Goal: Transaction & Acquisition: Book appointment/travel/reservation

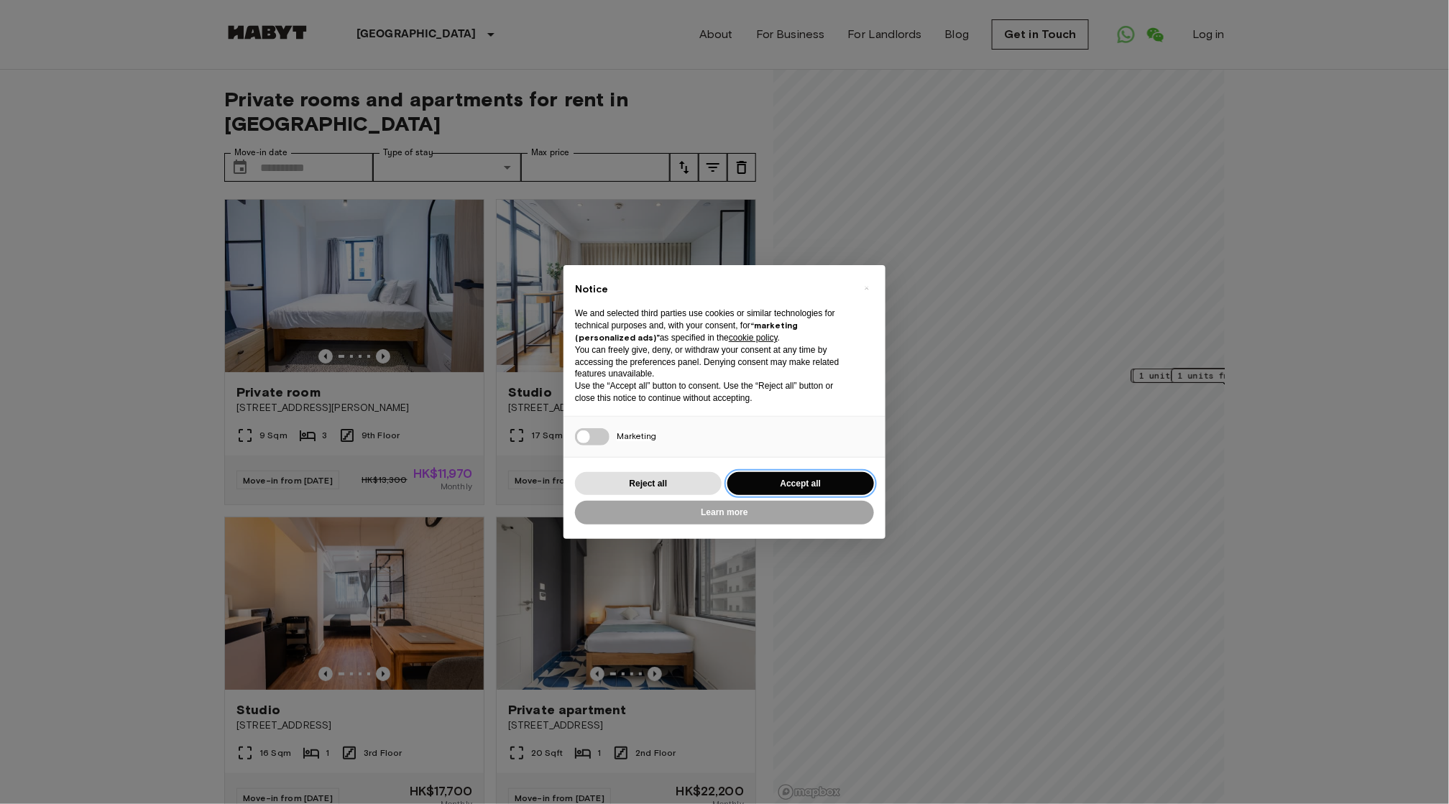
drag, startPoint x: 798, startPoint y: 477, endPoint x: 839, endPoint y: 494, distance: 44.5
click at [798, 477] on button "Accept all" at bounding box center [800, 484] width 147 height 24
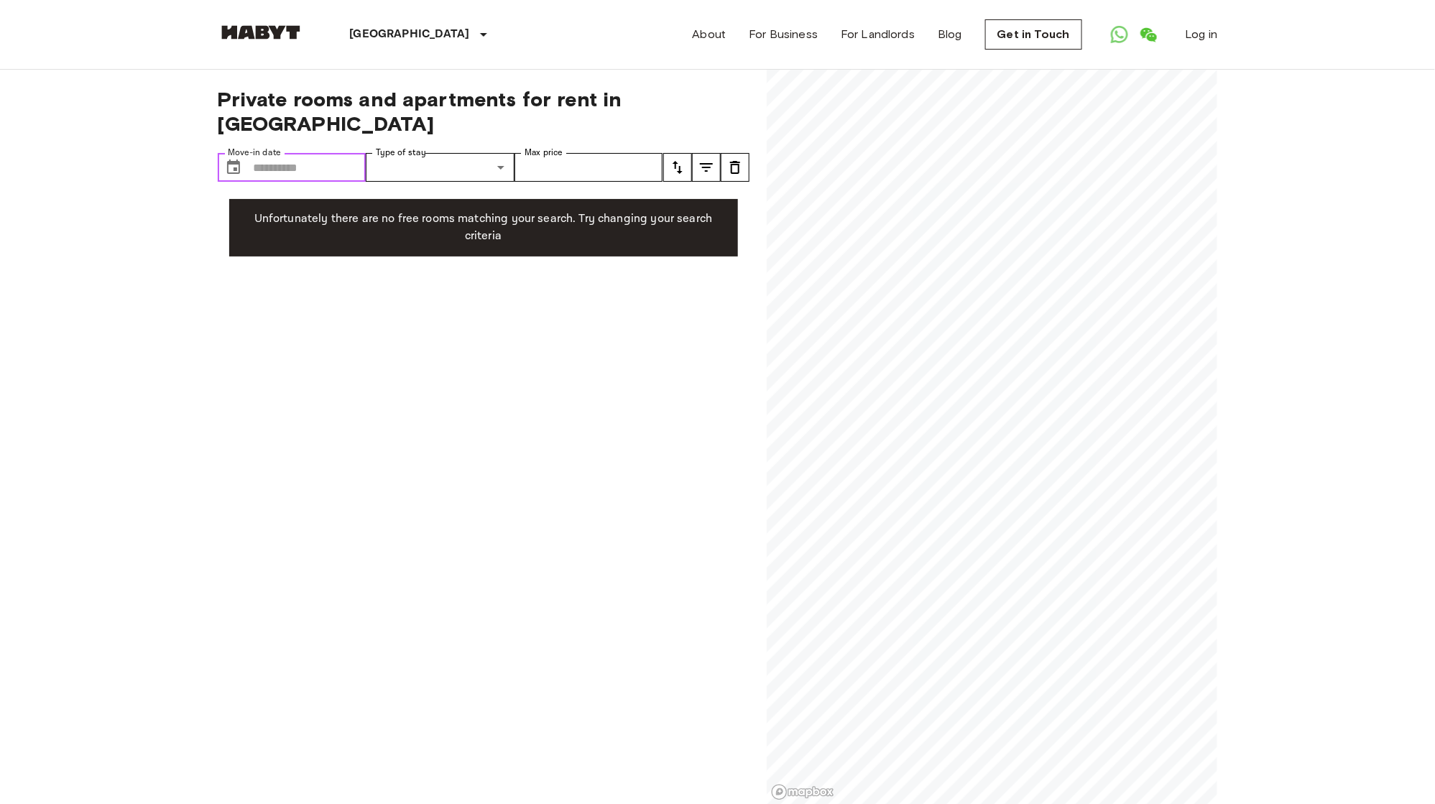
click at [316, 153] on input "Move-in date" at bounding box center [310, 167] width 113 height 29
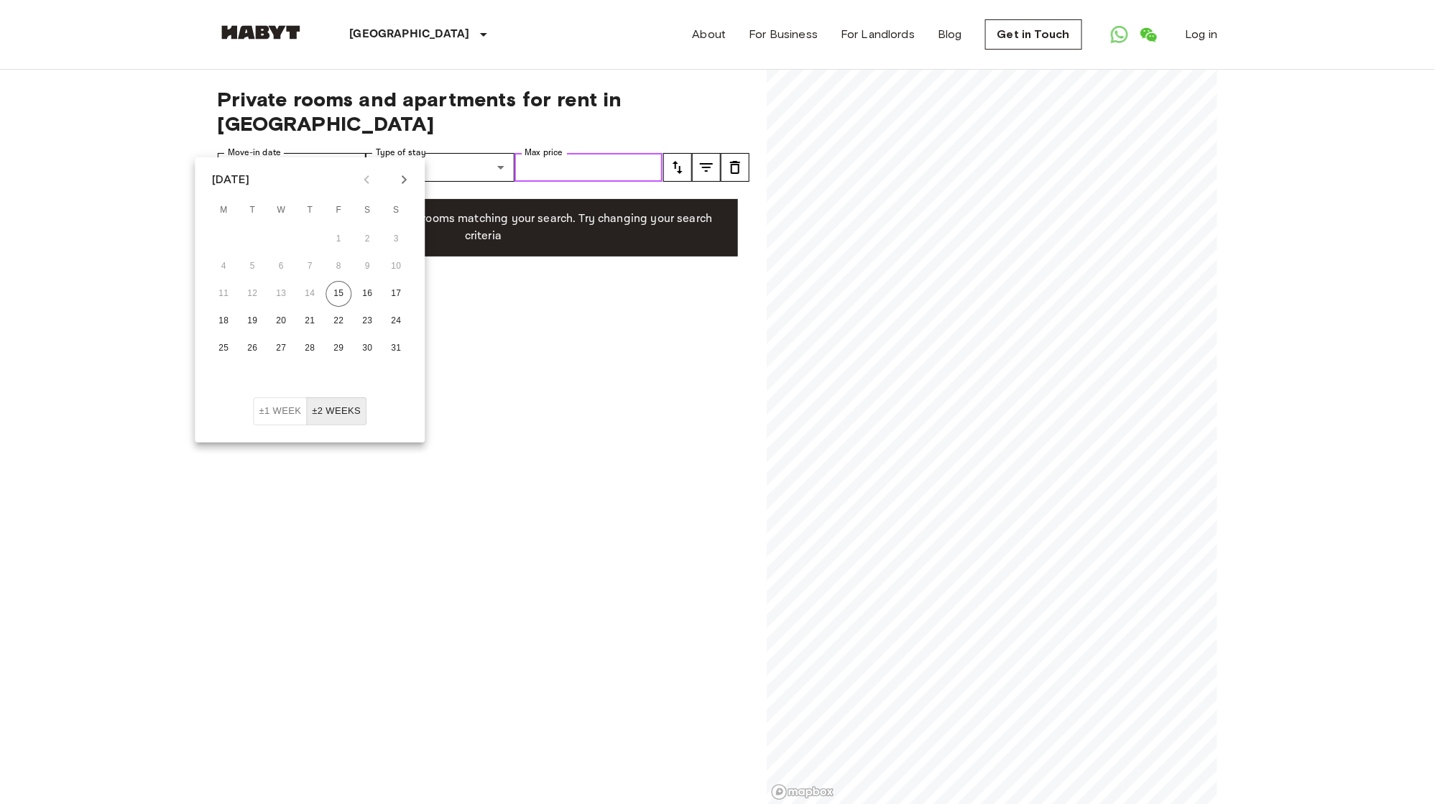
click at [653, 153] on input "Max price" at bounding box center [589, 167] width 149 height 29
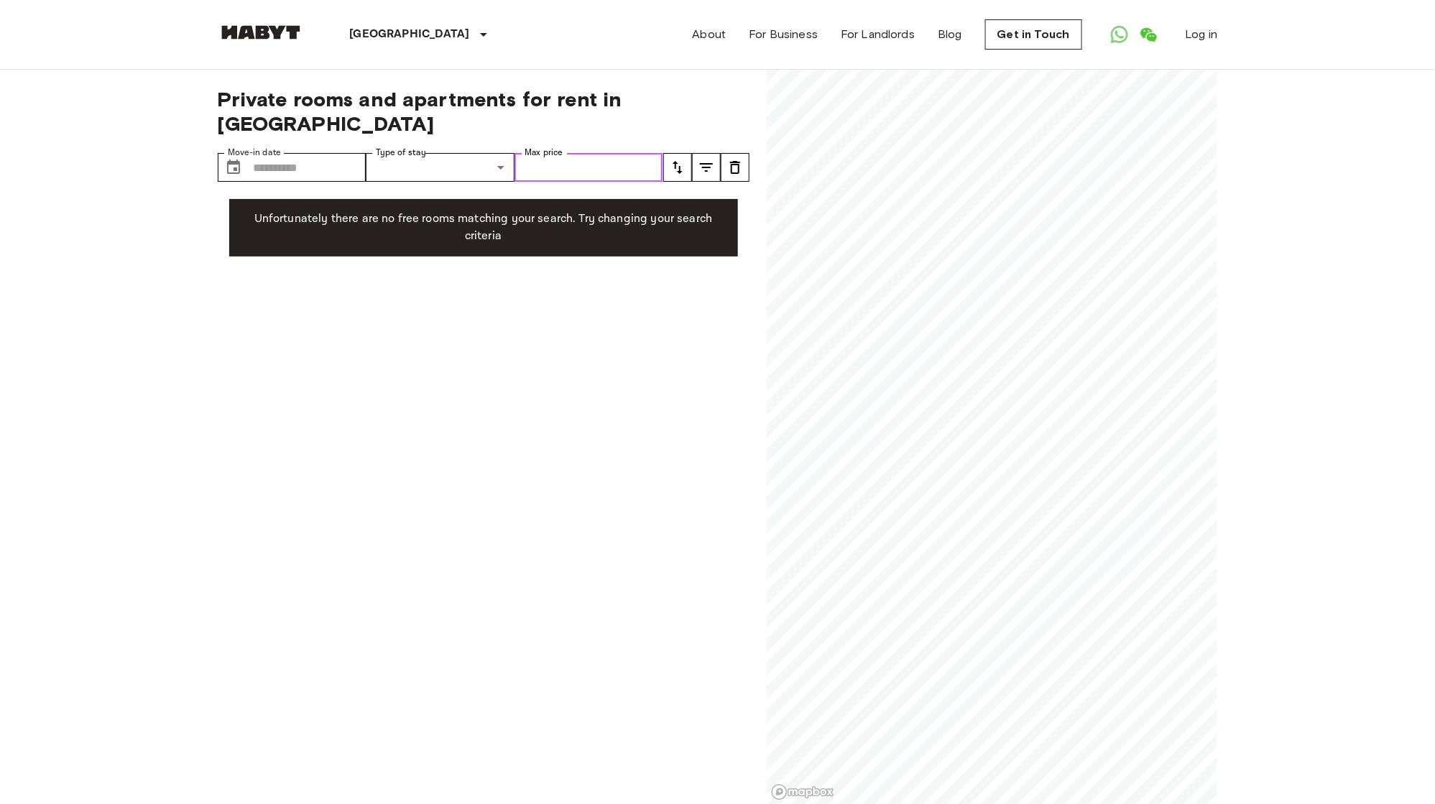
click at [618, 153] on input "Max price" at bounding box center [589, 167] width 149 height 29
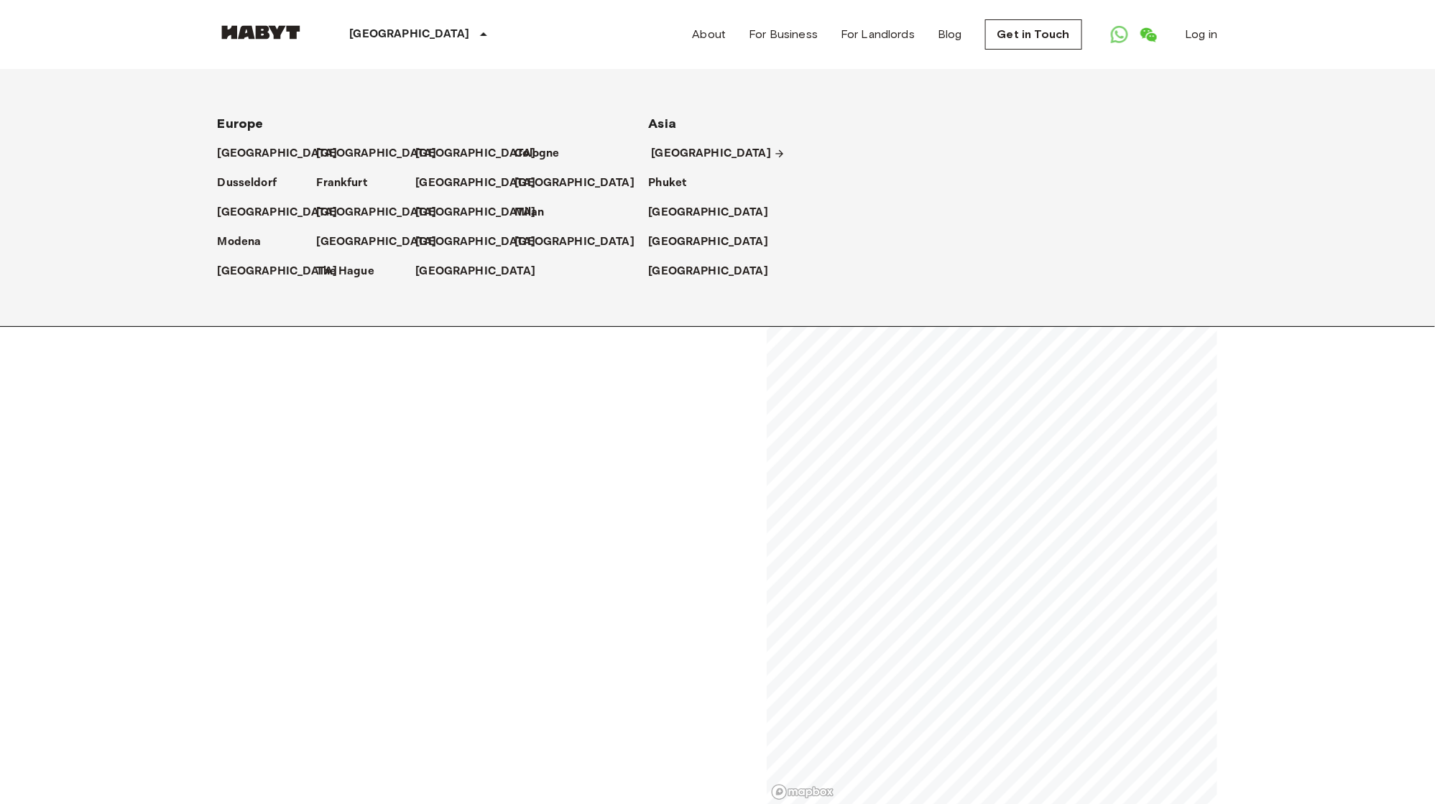
click at [680, 145] on p "[GEOGRAPHIC_DATA]" at bounding box center [712, 153] width 120 height 17
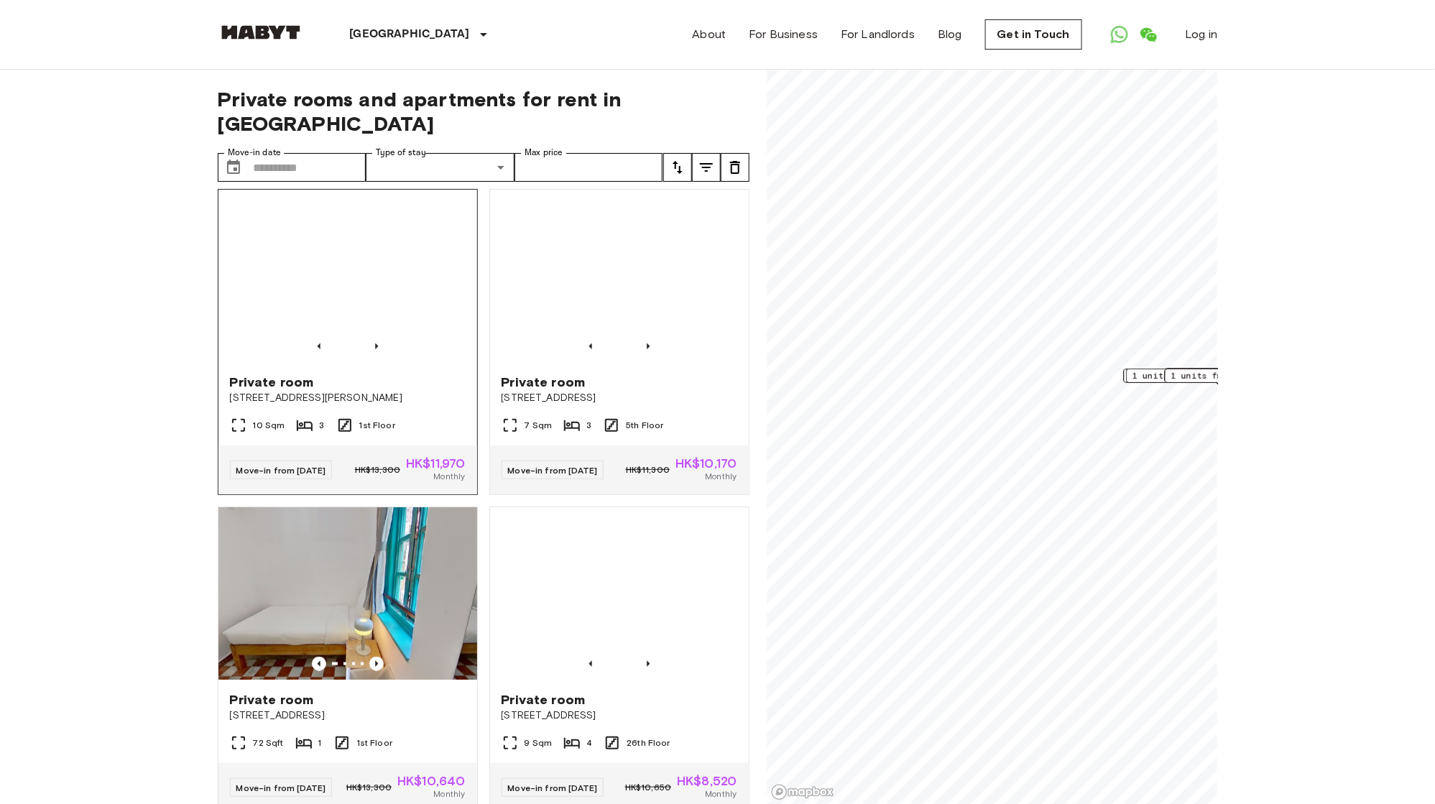
scroll to position [2562, 0]
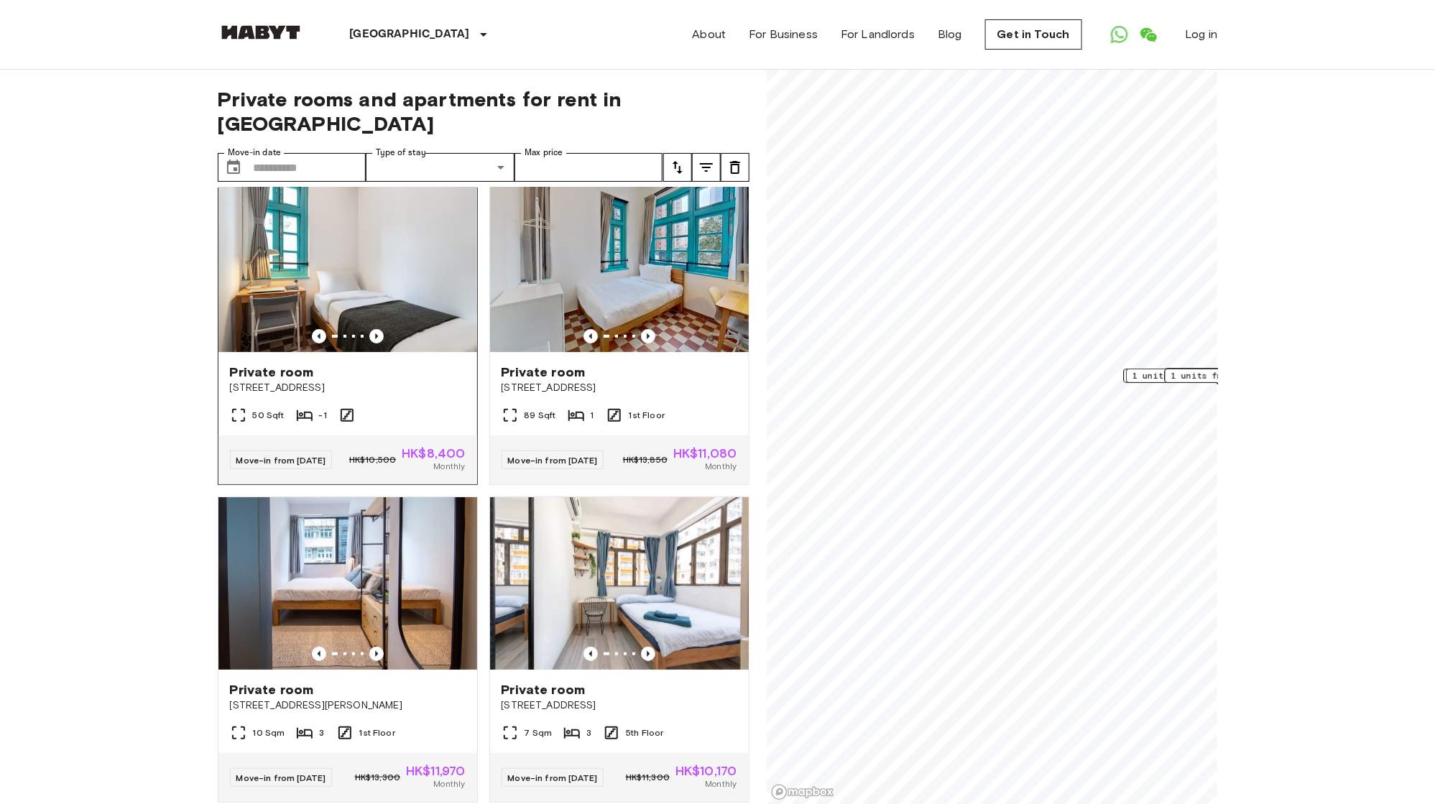
click at [405, 352] on img at bounding box center [347, 266] width 259 height 172
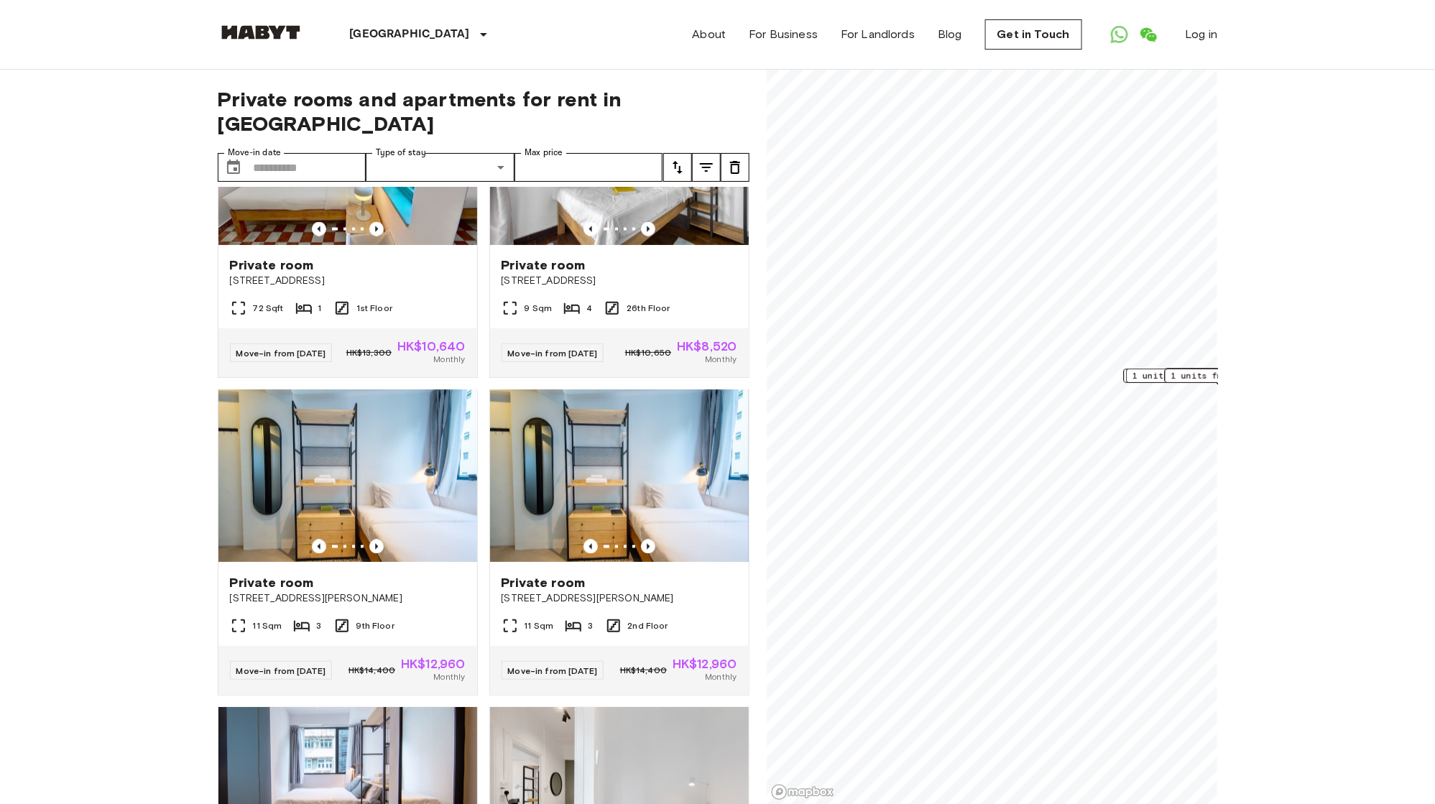
scroll to position [3205, 0]
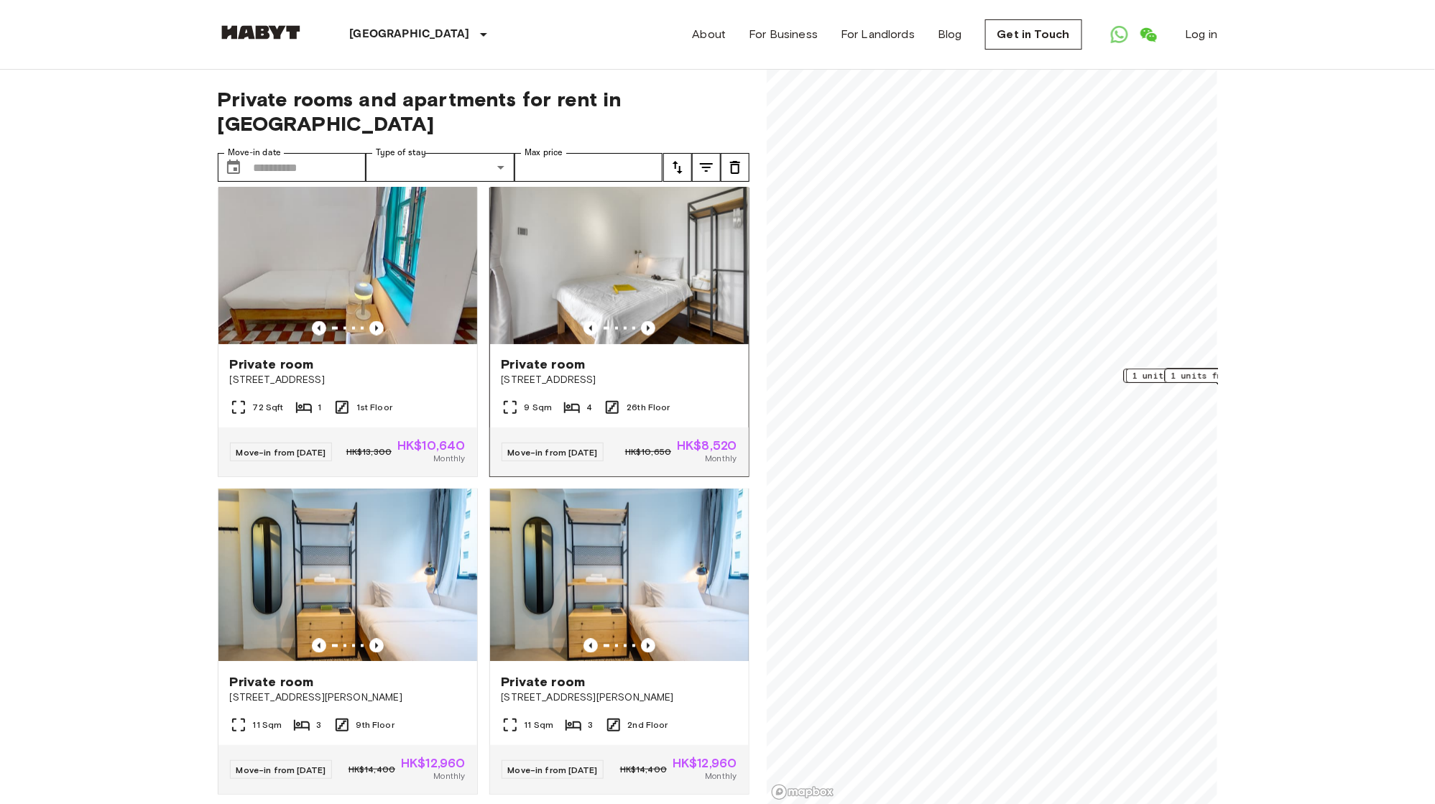
click at [528, 344] on img at bounding box center [619, 258] width 259 height 172
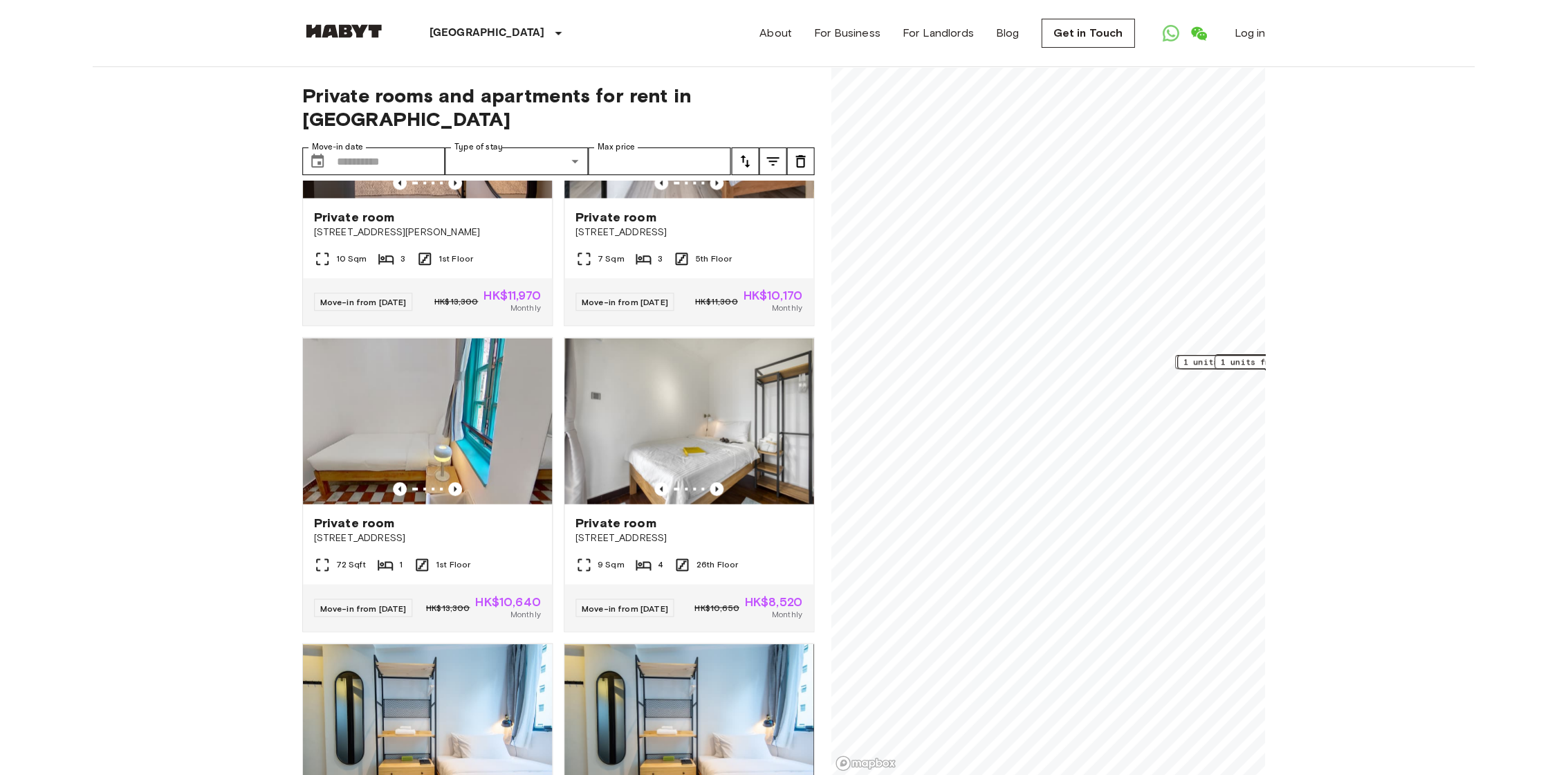
scroll to position [2912, 0]
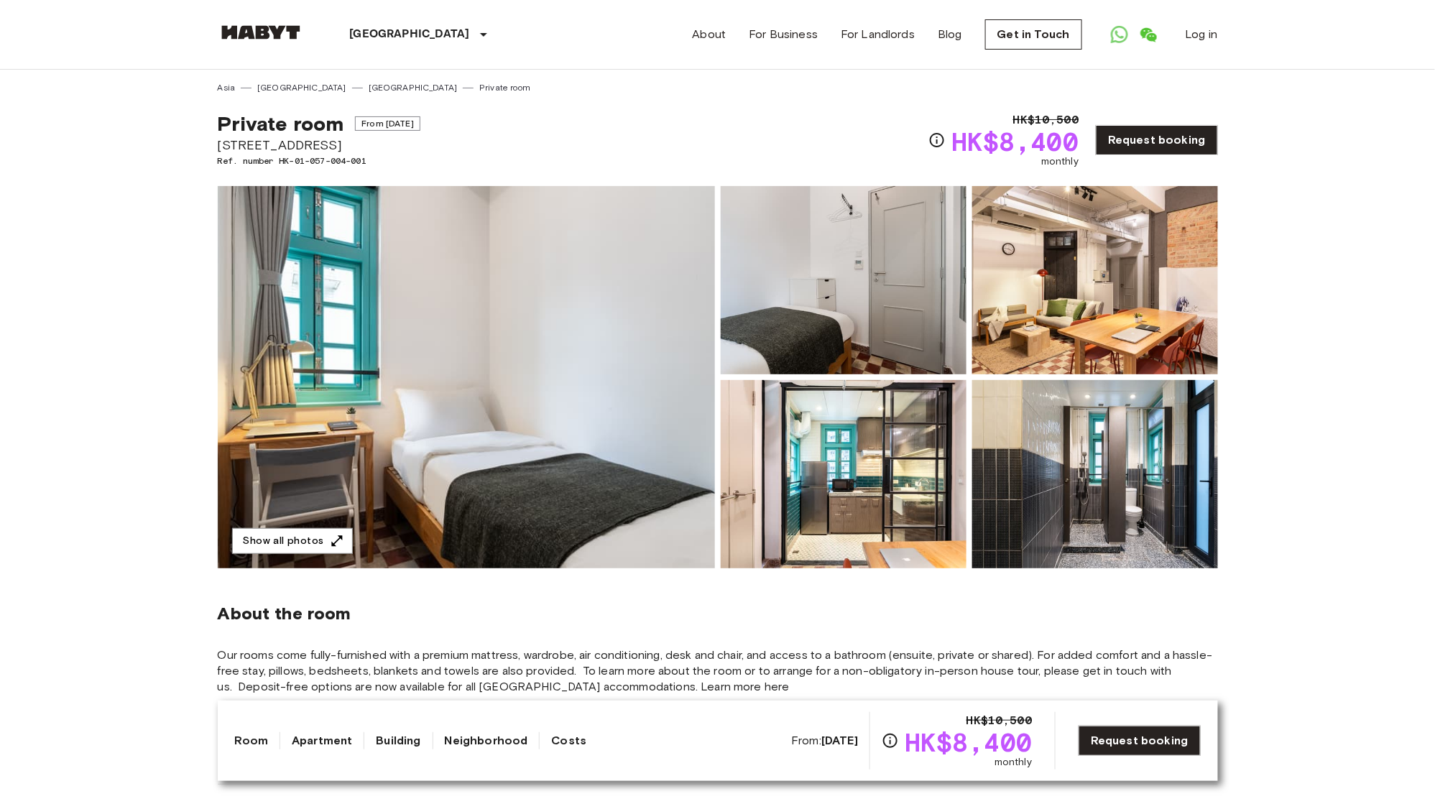
click at [600, 465] on img at bounding box center [466, 377] width 497 height 382
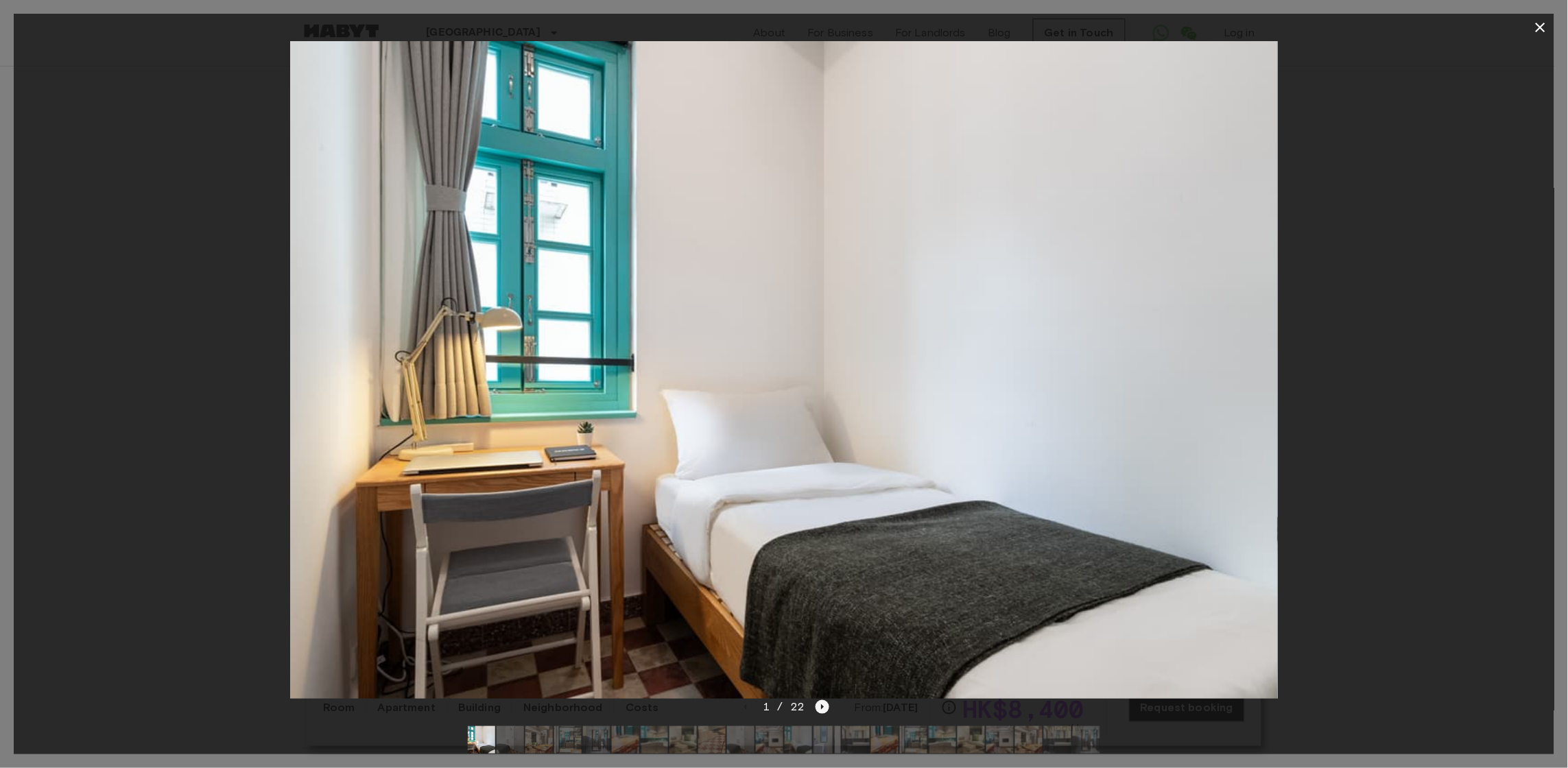
click at [819, 702] on icon "Next image" at bounding box center [823, 707] width 13 height 13
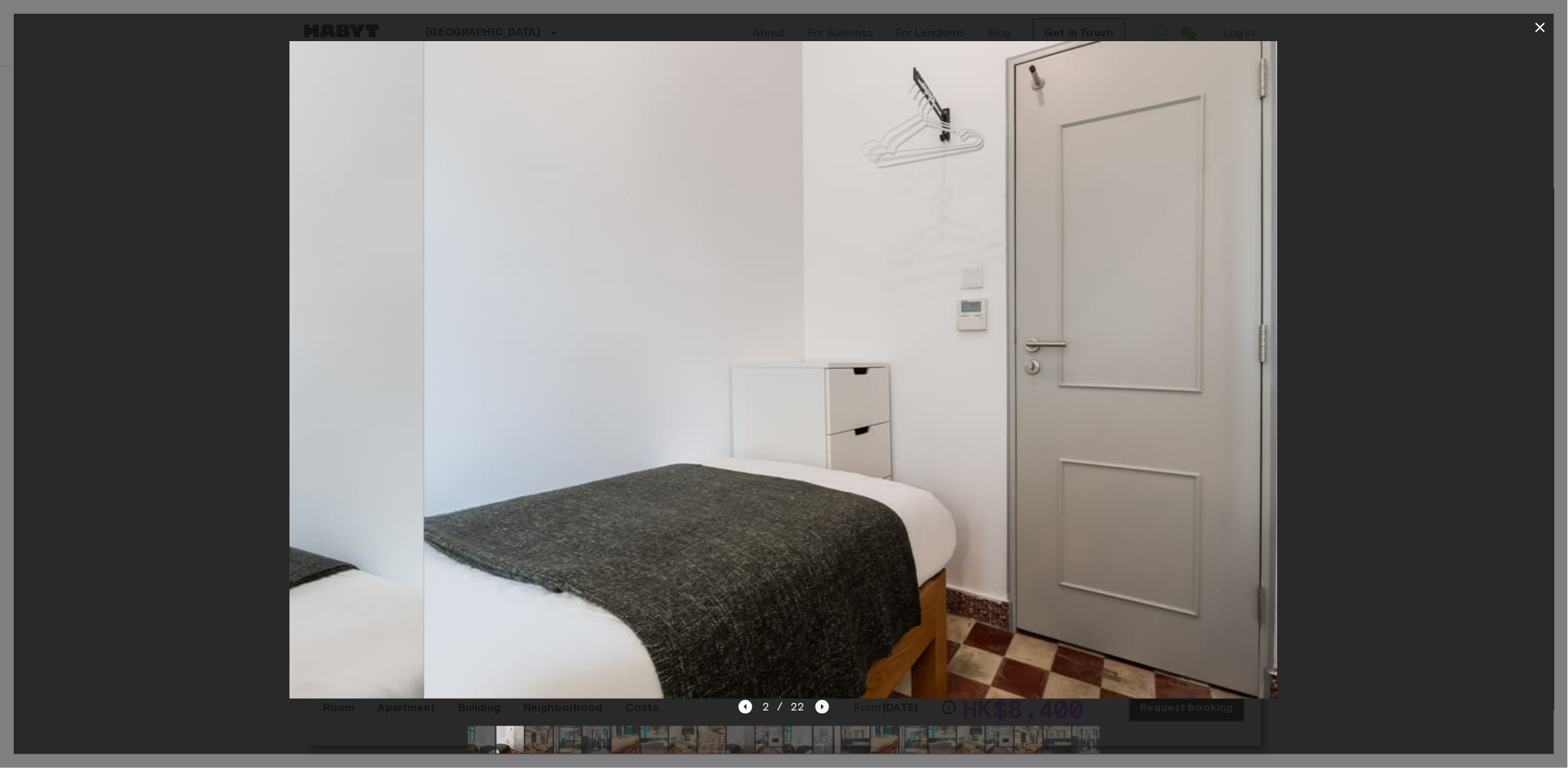
click at [819, 702] on icon "Next image" at bounding box center [823, 707] width 13 height 13
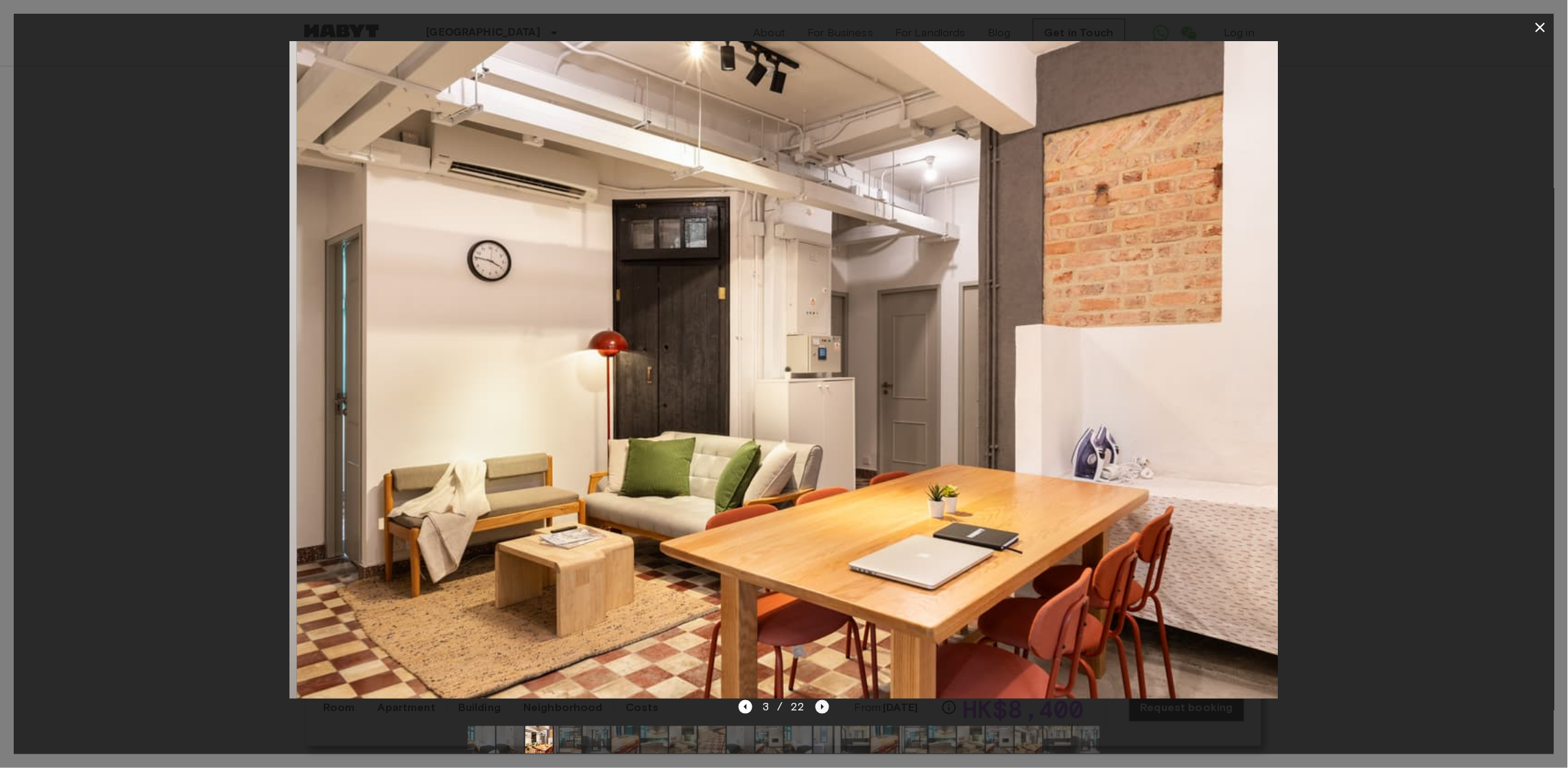
click at [819, 702] on icon "Next image" at bounding box center [823, 707] width 13 height 13
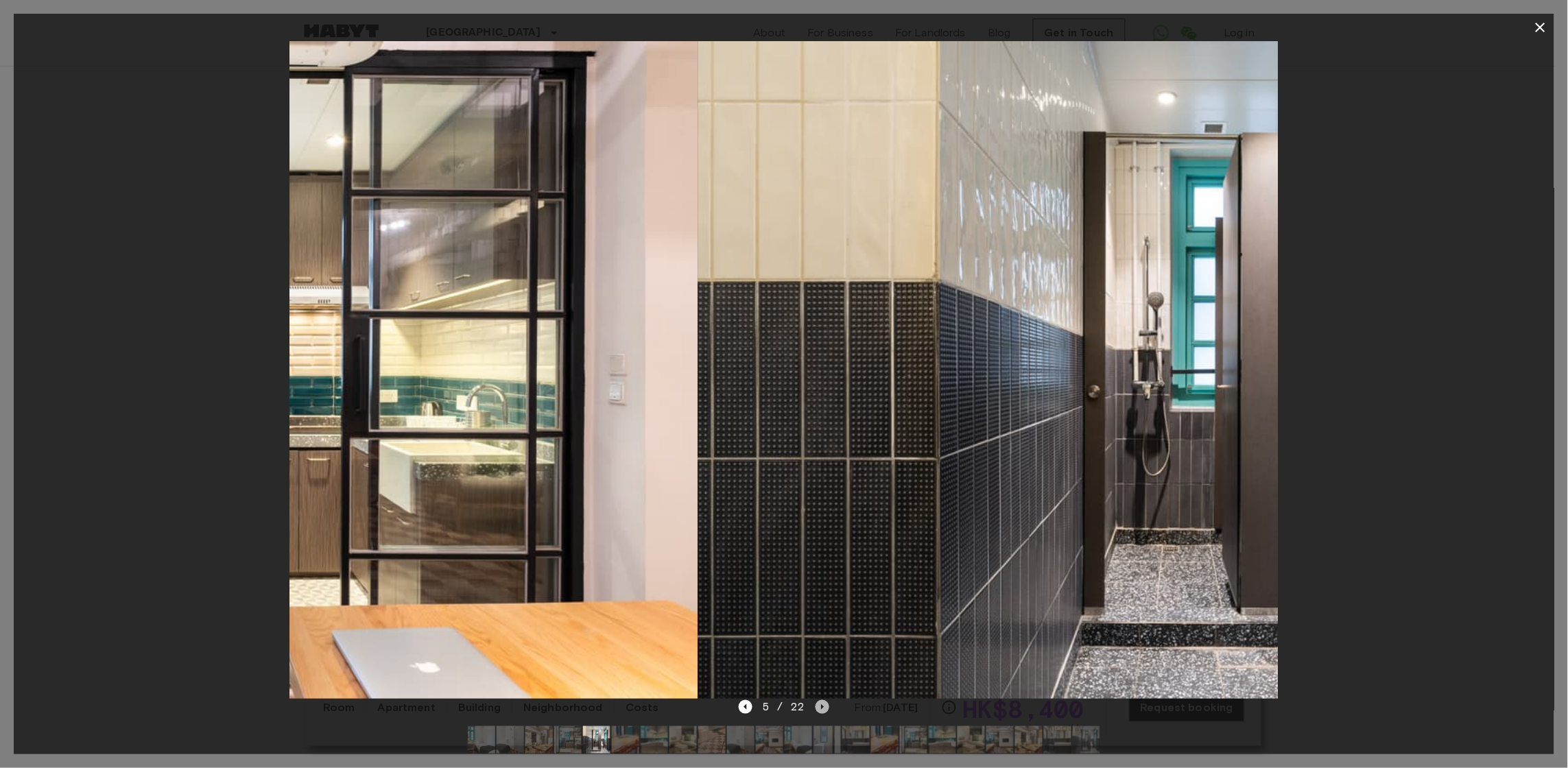
click at [819, 702] on icon "Next image" at bounding box center [823, 707] width 13 height 13
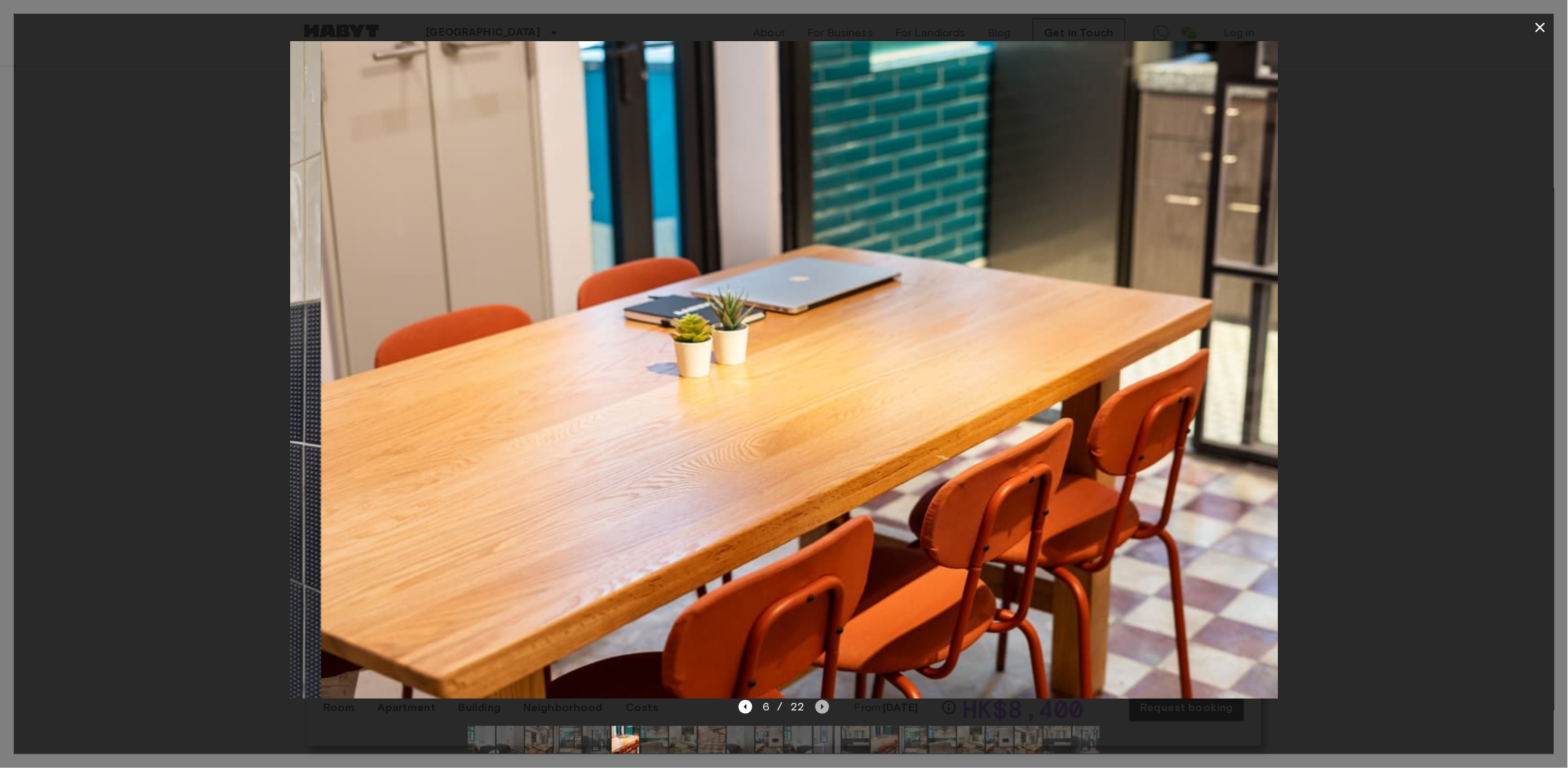
click at [819, 702] on icon "Next image" at bounding box center [823, 707] width 13 height 13
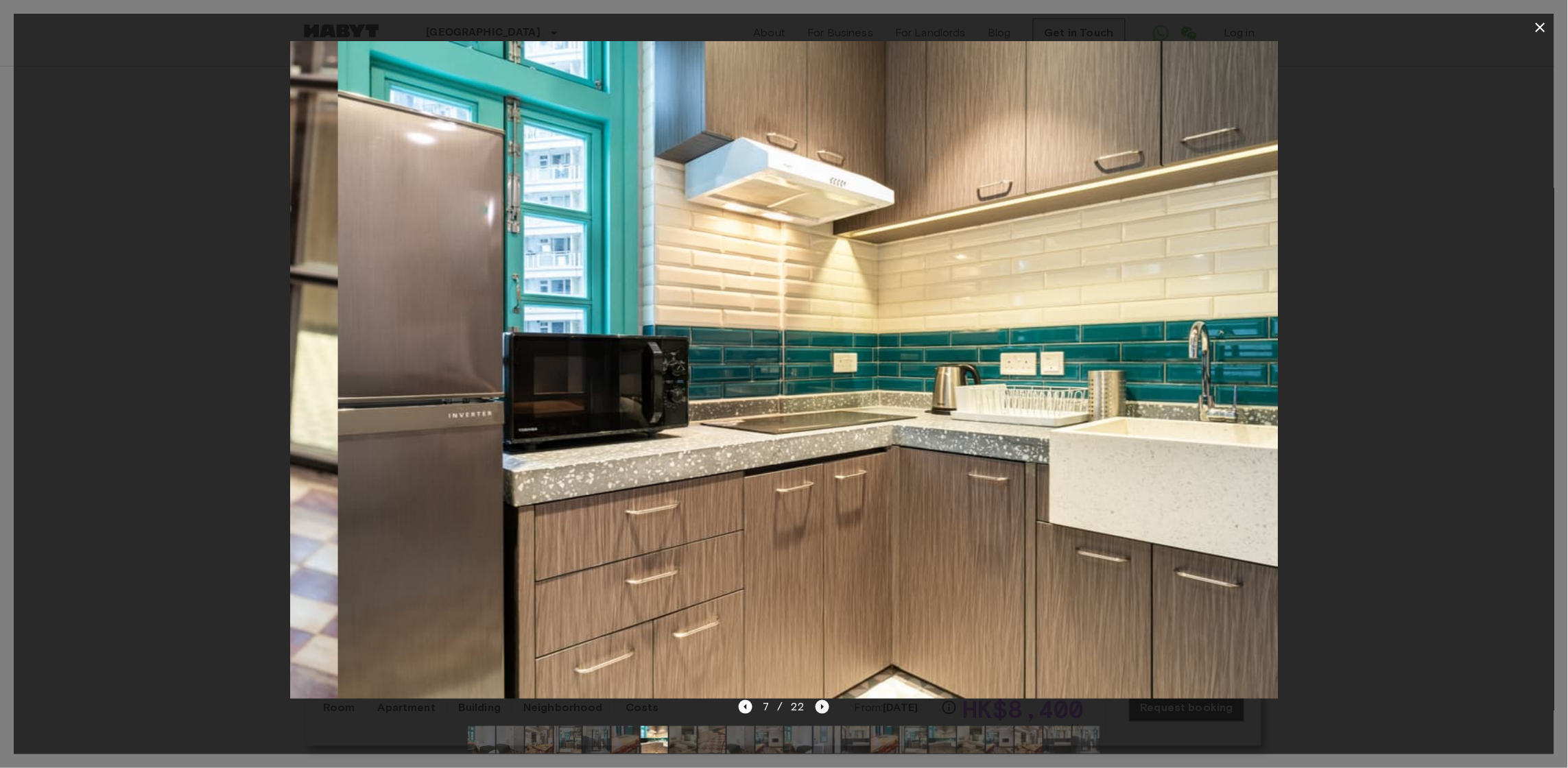
click at [819, 702] on icon "Next image" at bounding box center [823, 707] width 13 height 13
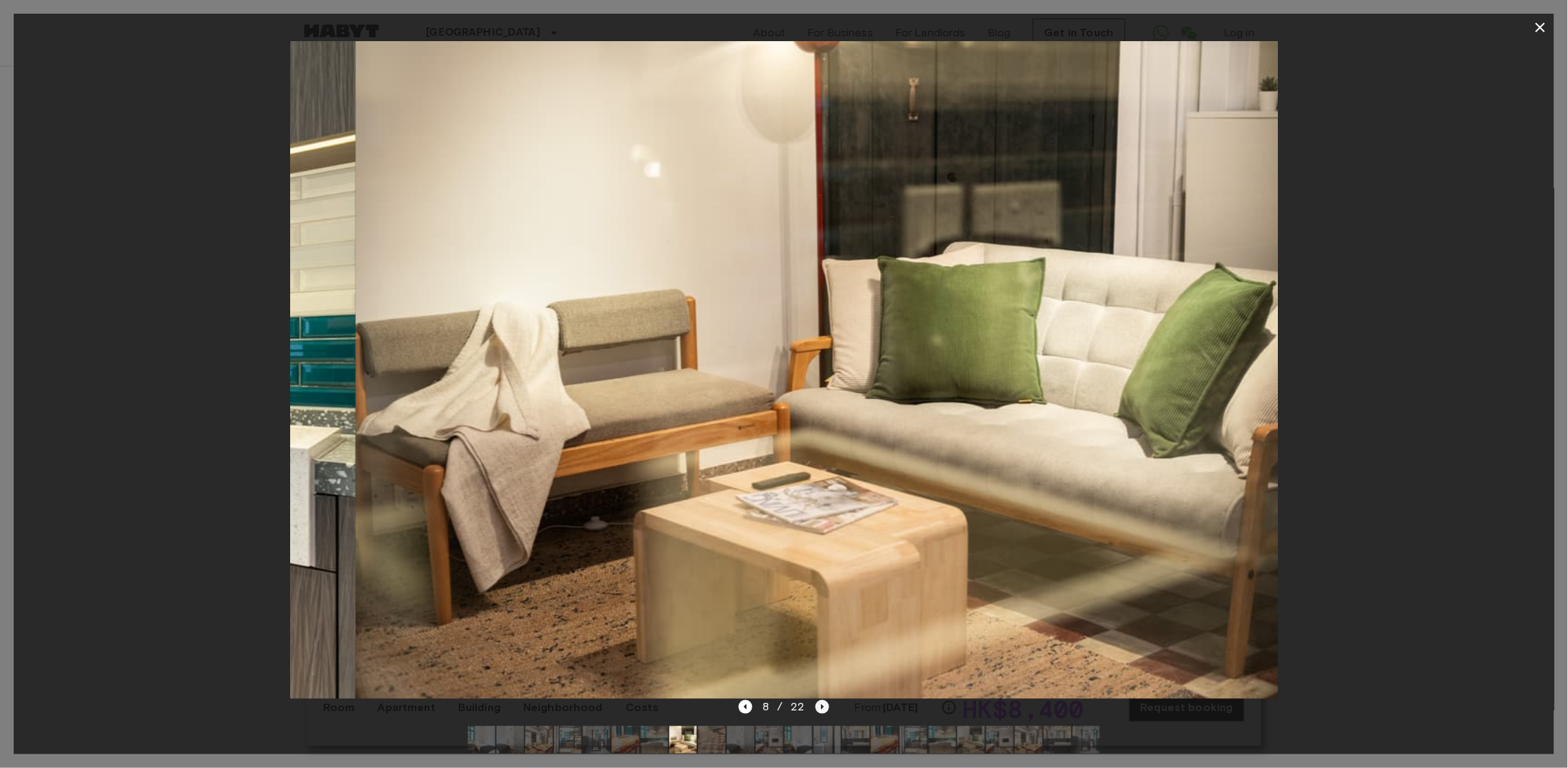
click at [819, 702] on icon "Next image" at bounding box center [823, 707] width 13 height 13
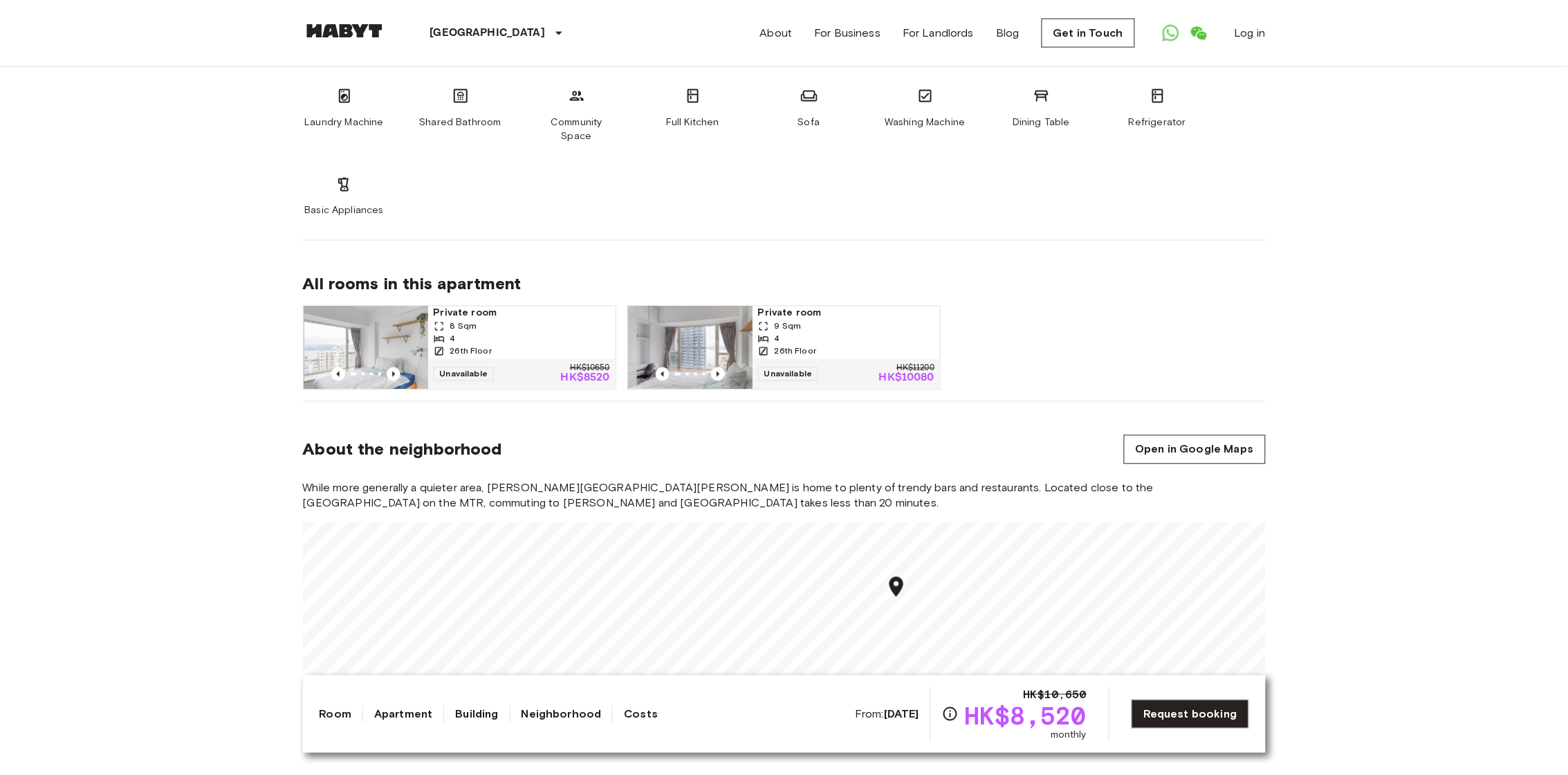
scroll to position [779, 0]
